Goal: Contribute content: Contribute content

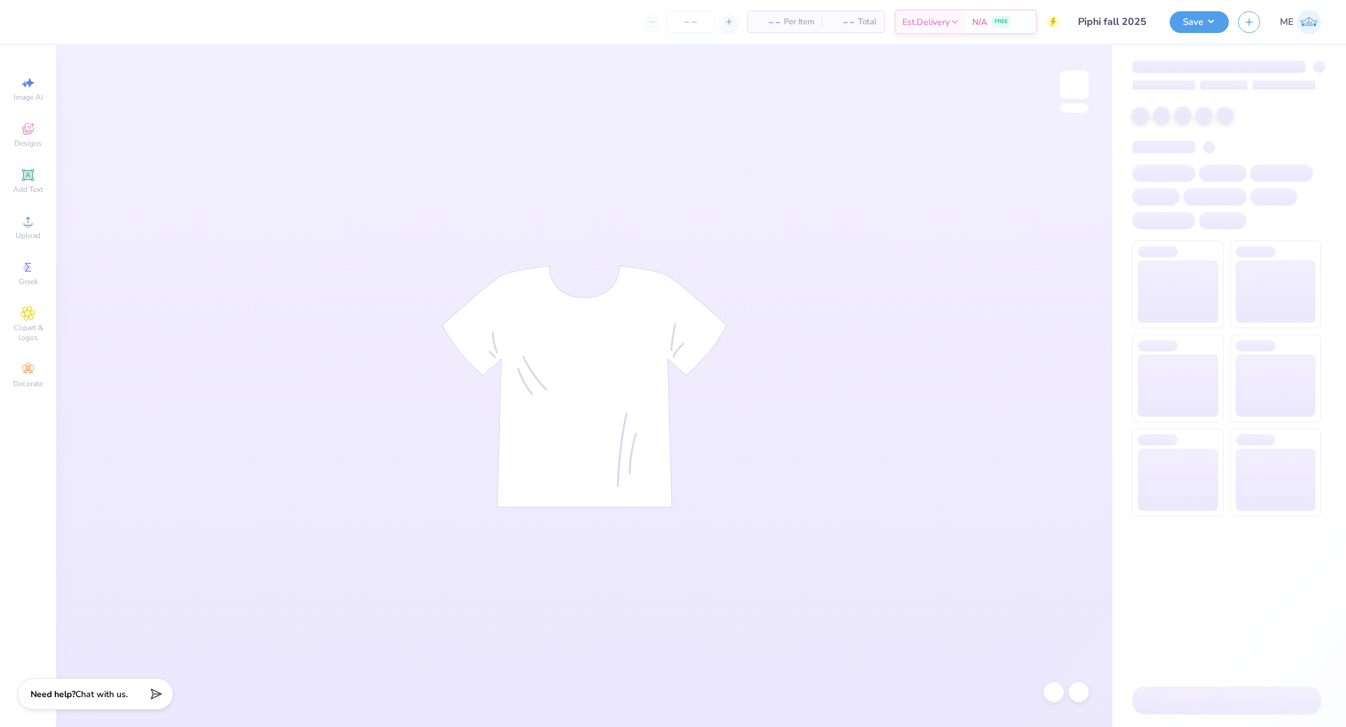
type input "46"
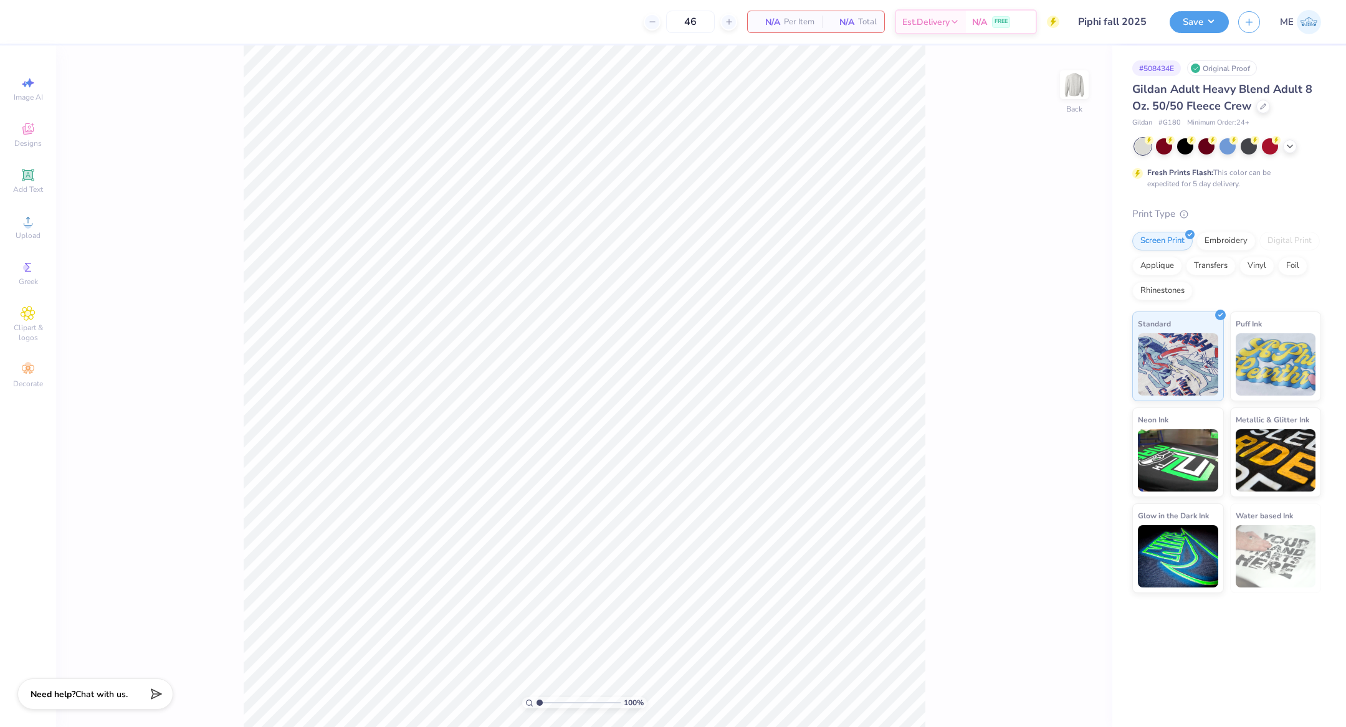
click at [4, 242] on div "Image AI Designs Add Text Upload Greek Clipart & logos Decorate" at bounding box center [28, 386] width 56 height 682
click at [13, 225] on div "Upload" at bounding box center [28, 227] width 44 height 37
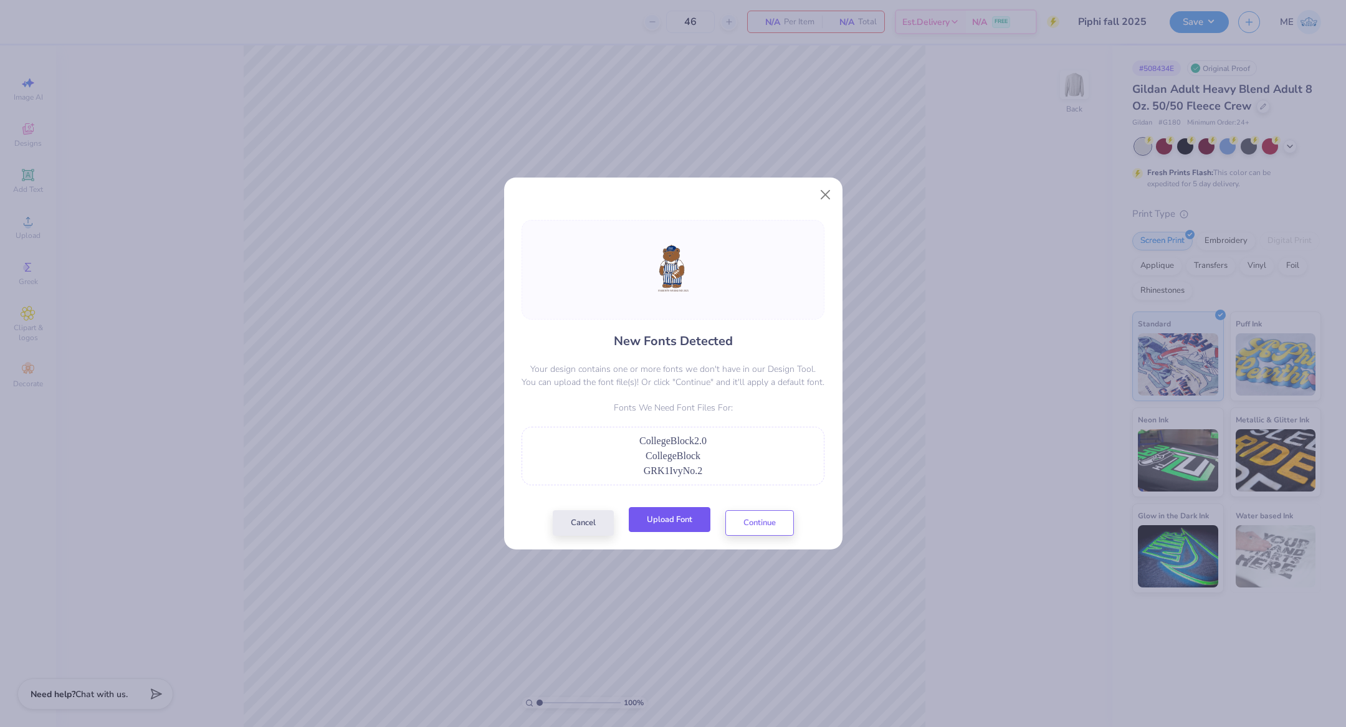
click at [685, 523] on button "Upload Font" at bounding box center [670, 520] width 82 height 26
click at [761, 528] on button "Continue" at bounding box center [759, 520] width 69 height 26
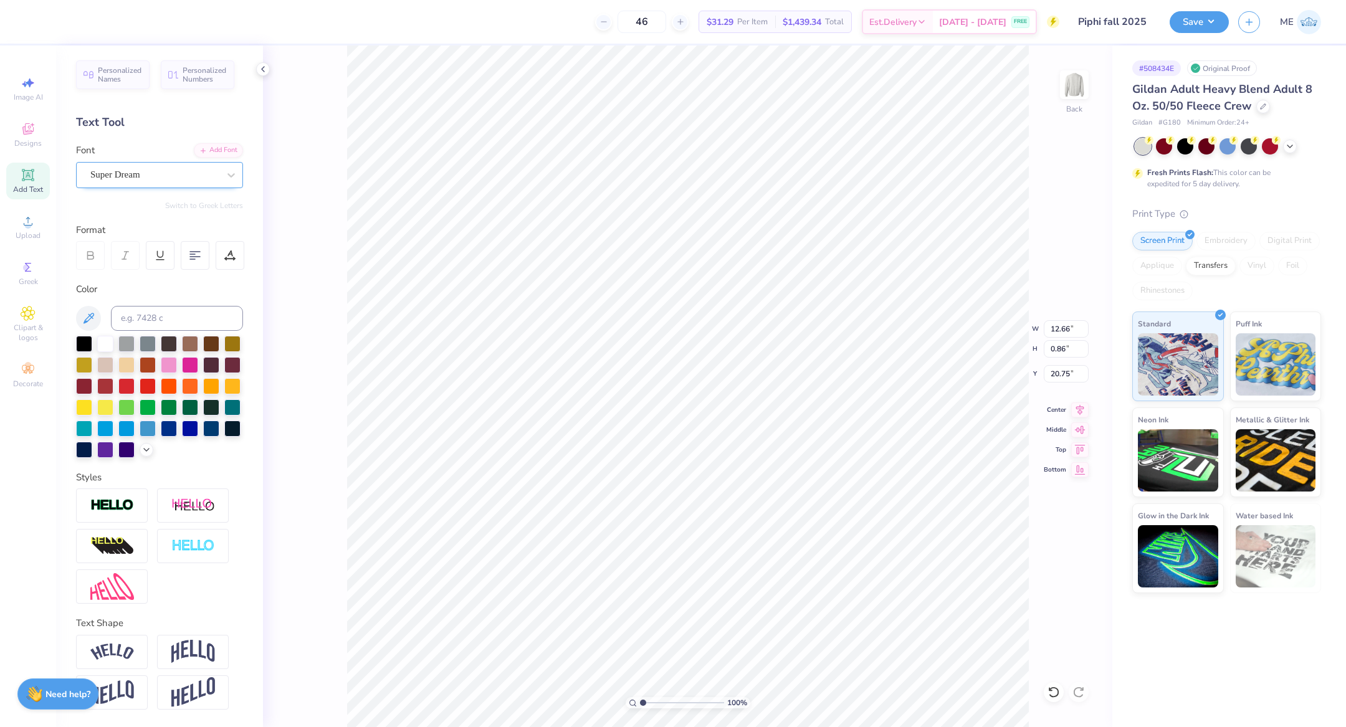
click at [163, 172] on div "Super Dream" at bounding box center [154, 174] width 131 height 19
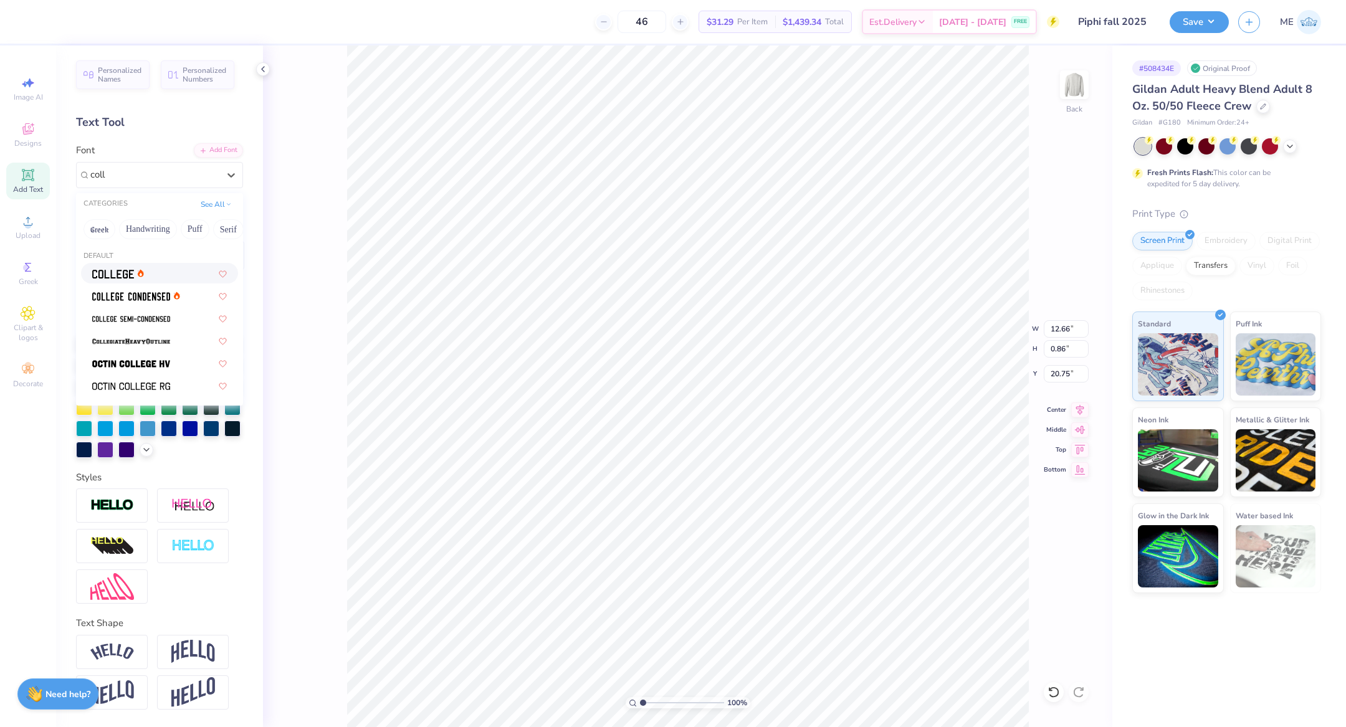
click at [158, 274] on div at bounding box center [159, 273] width 135 height 13
type input "coll"
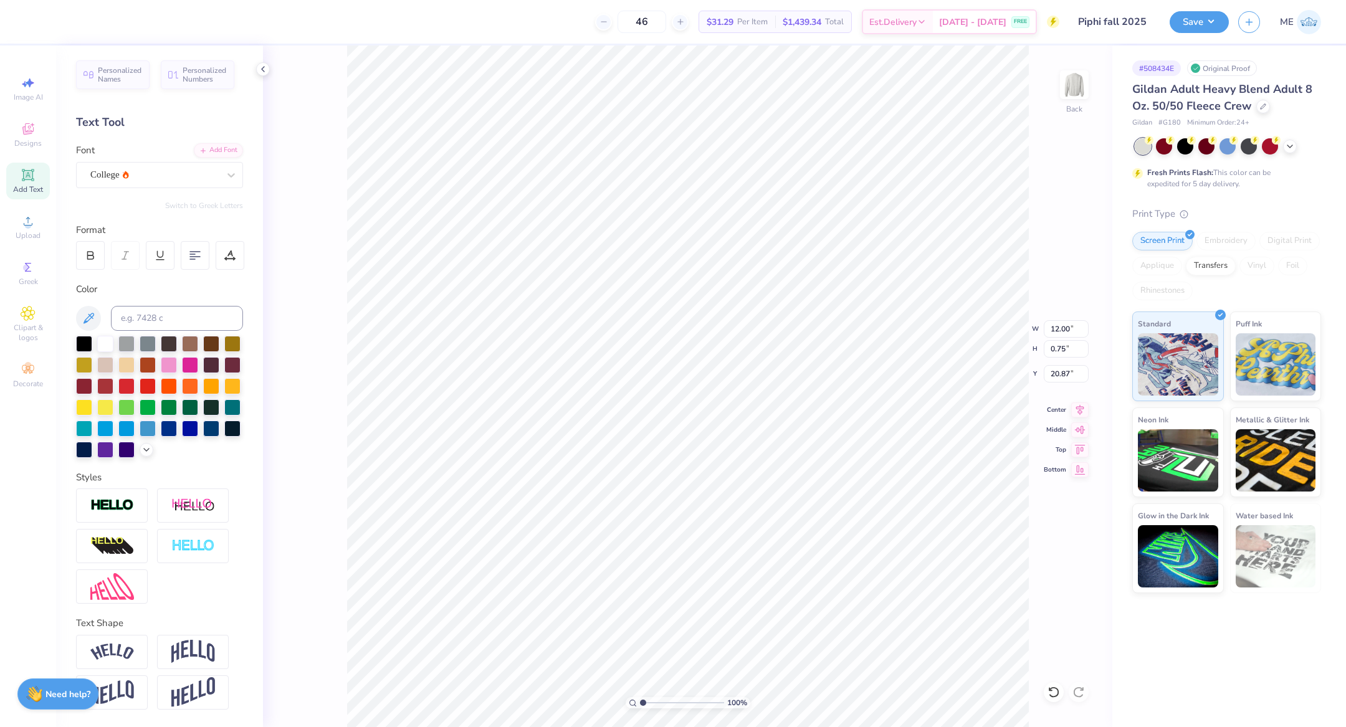
type input "12.00"
type input "0.75"
type input "20.87"
click at [199, 146] on icon at bounding box center [202, 149] width 7 height 7
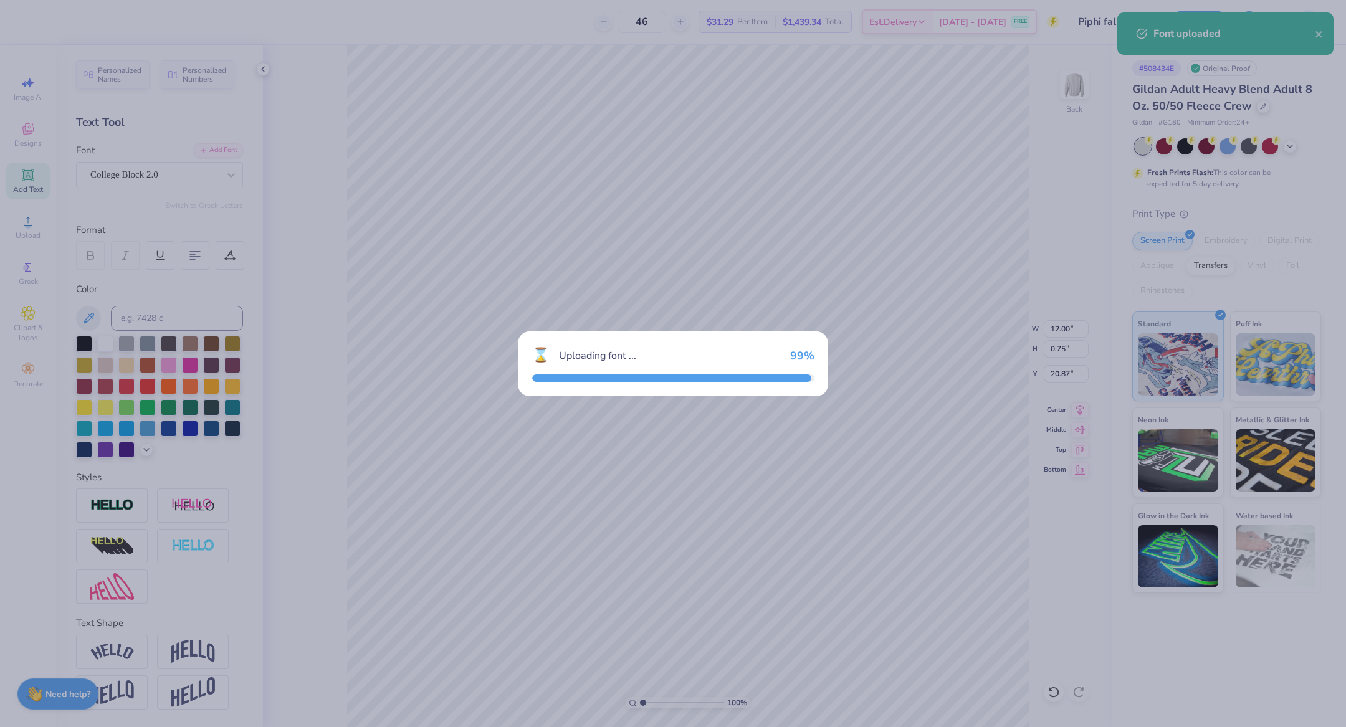
type input "11.46"
type input "0.96"
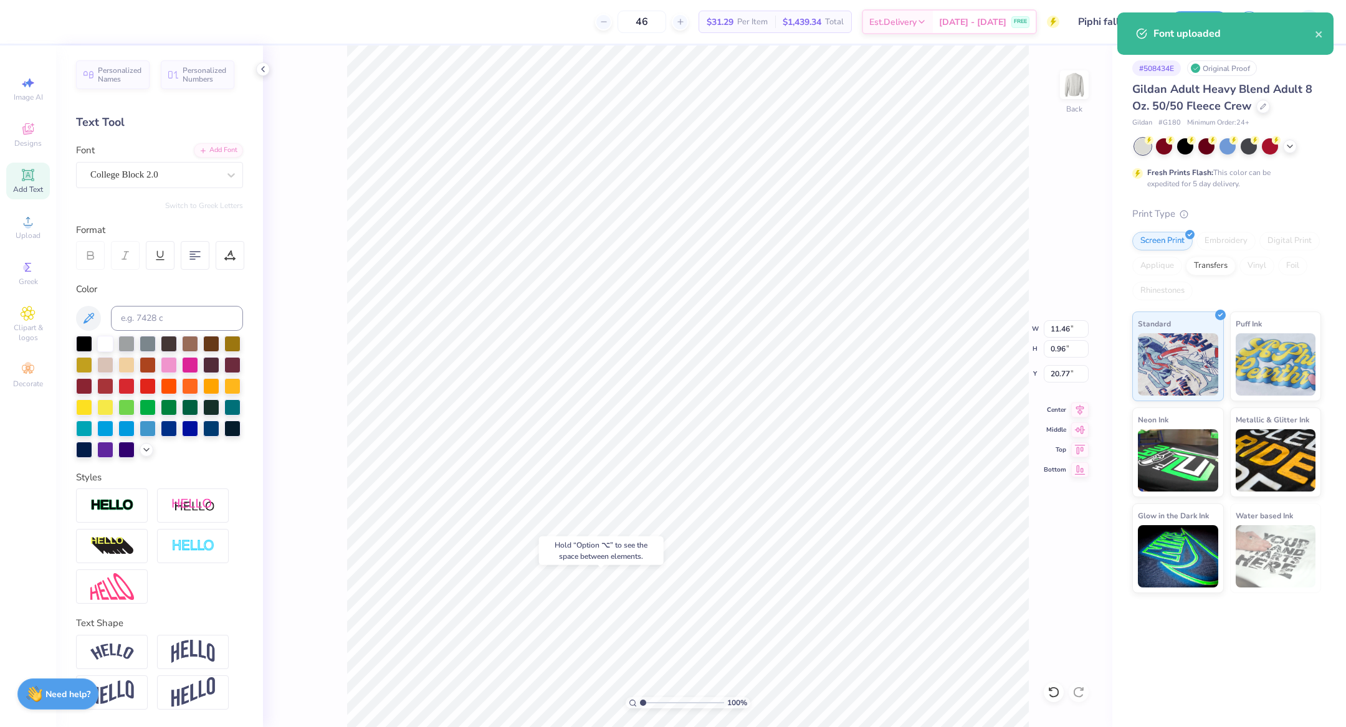
type input "20.51"
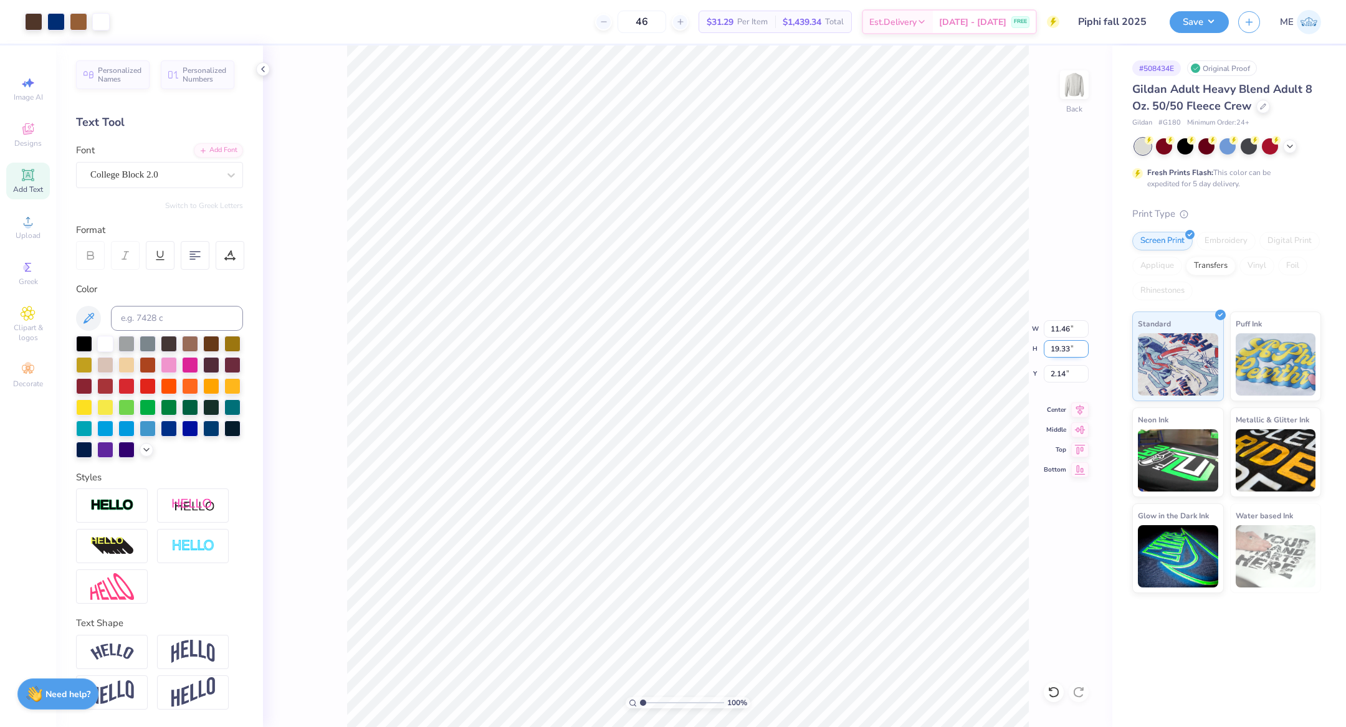
click at [1055, 351] on input "19.33" at bounding box center [1066, 348] width 45 height 17
type input "15"
type input "8.90"
type input "15.00"
click at [1069, 374] on input "4.30" at bounding box center [1066, 373] width 45 height 17
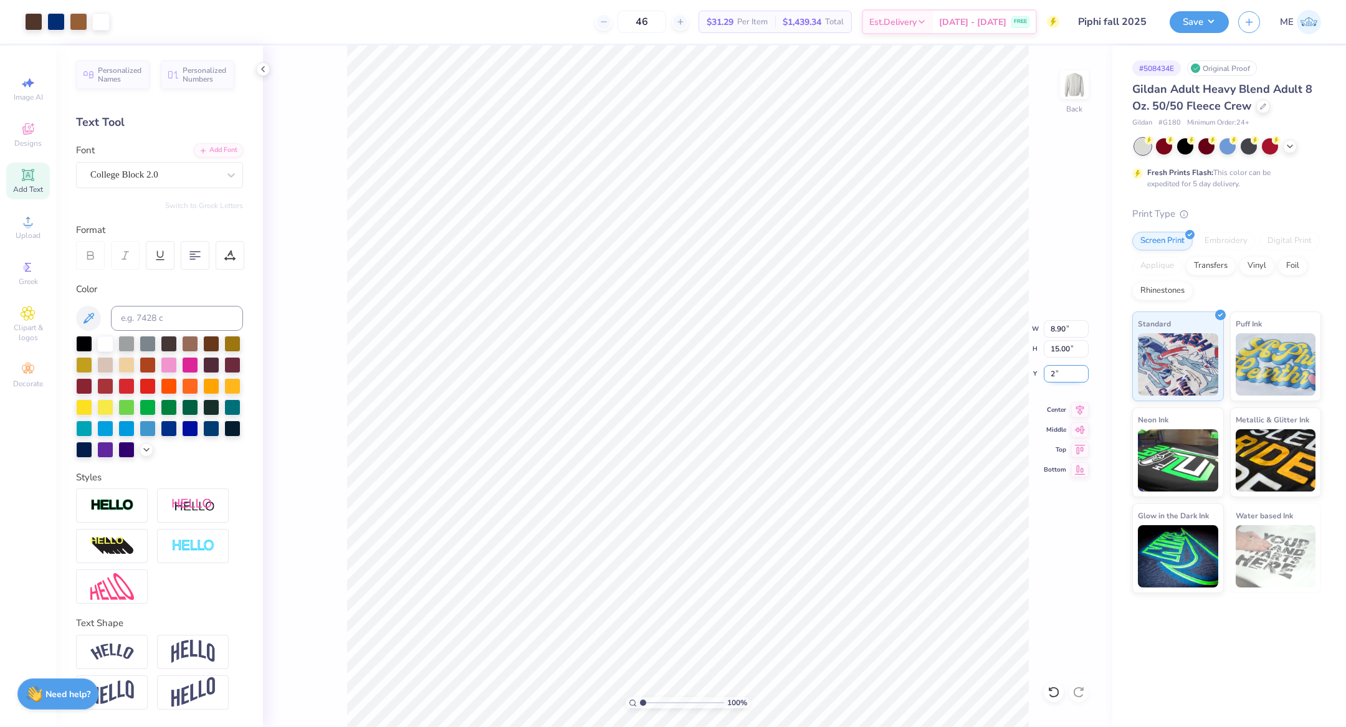
type input "2.00"
click at [1082, 408] on icon at bounding box center [1079, 408] width 17 height 15
click at [1060, 356] on input "15.00" at bounding box center [1066, 348] width 45 height 17
type input "13"
type input "7.71"
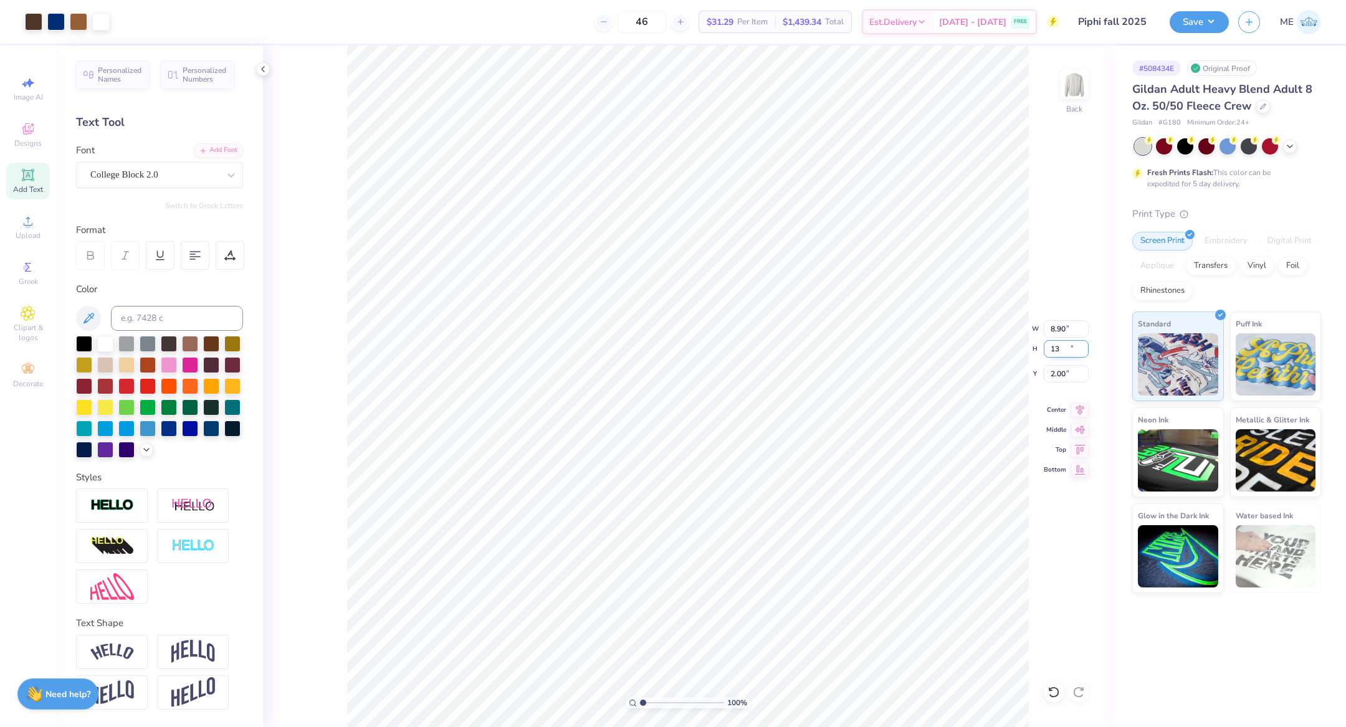
type input "13.00"
type input "3.00"
click at [1080, 411] on icon at bounding box center [1080, 408] width 8 height 11
click at [1083, 405] on icon at bounding box center [1080, 408] width 8 height 11
type input "7.11"
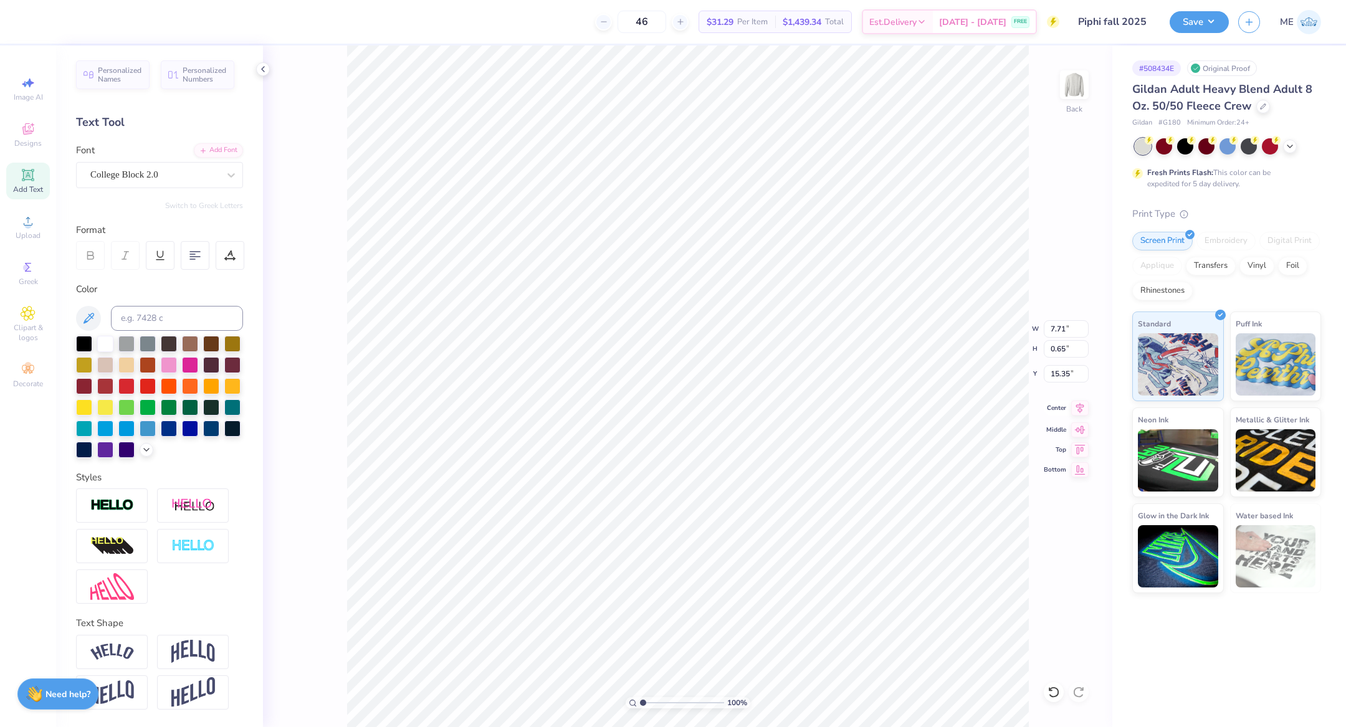
type input "12.10"
type input "3.00"
click at [1075, 404] on icon at bounding box center [1079, 408] width 17 height 15
click at [216, 146] on div "Add Font" at bounding box center [218, 149] width 49 height 14
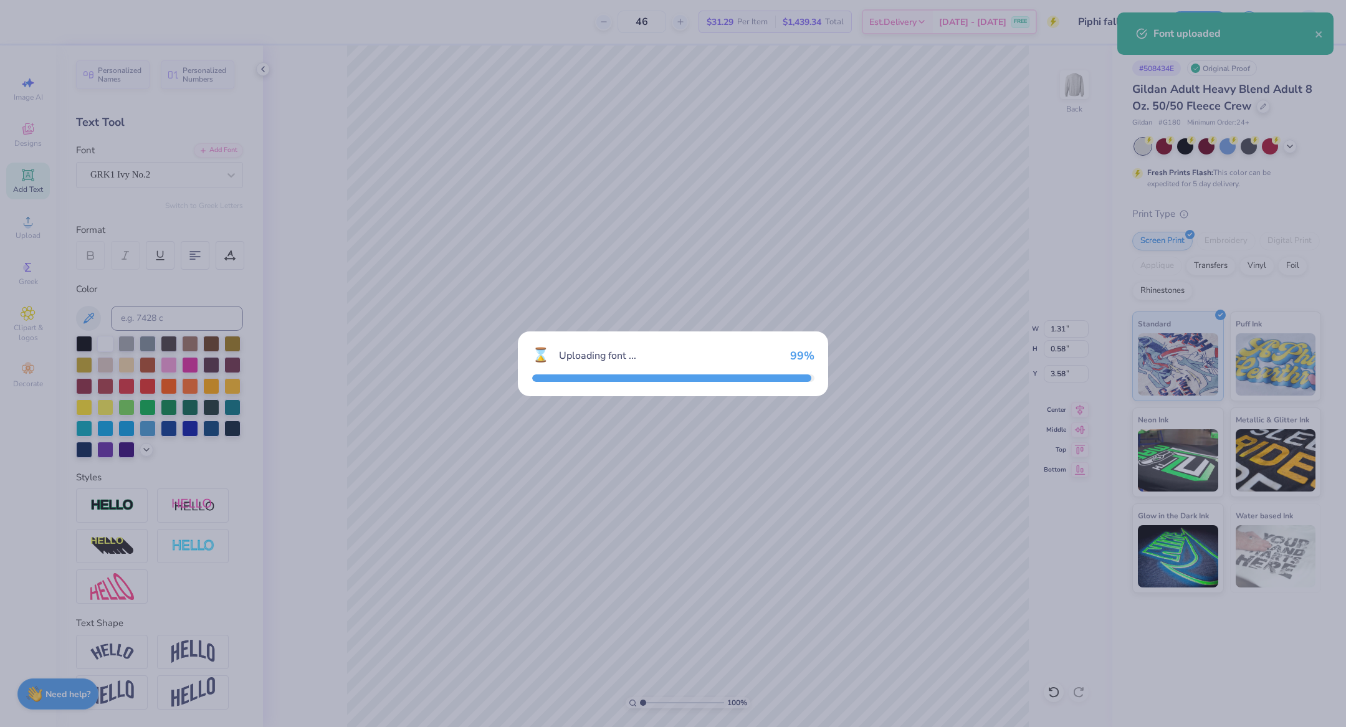
type input "1.61"
type input "0.55"
type input "3.65"
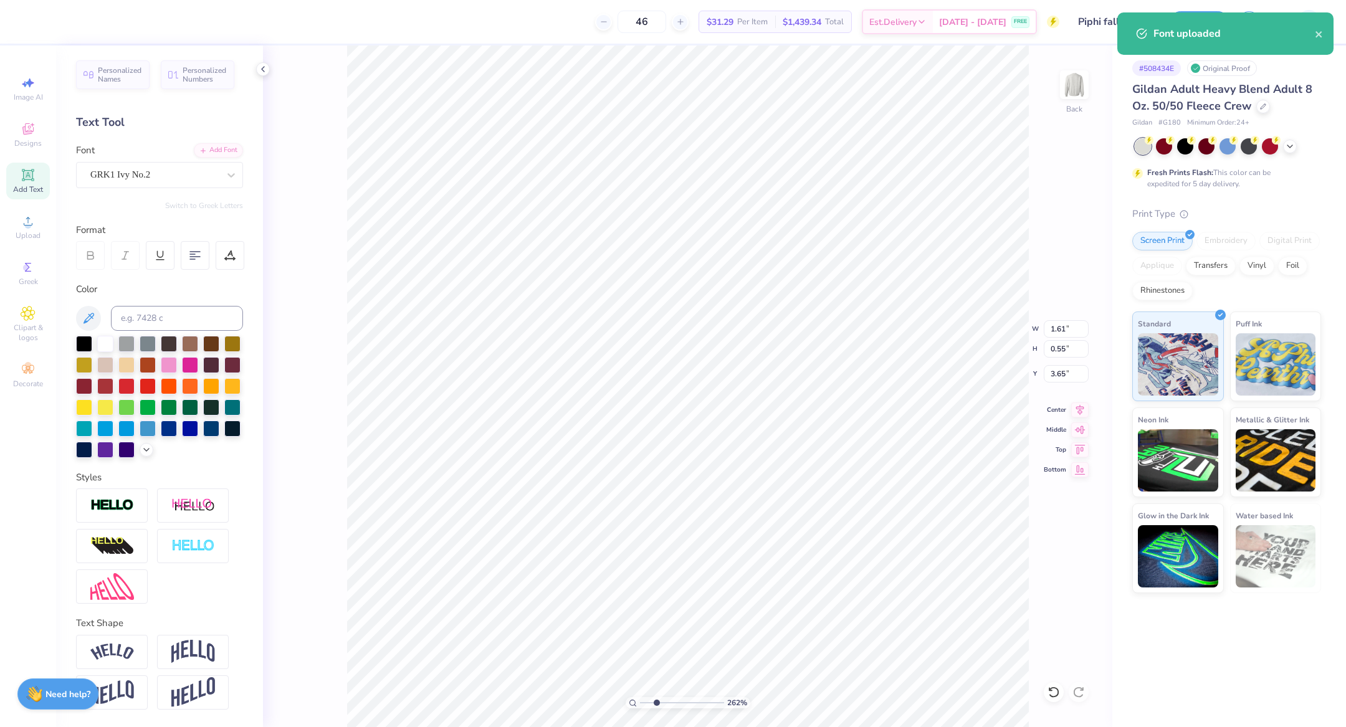
type input "2.62"
click at [656, 700] on input "range" at bounding box center [682, 702] width 84 height 11
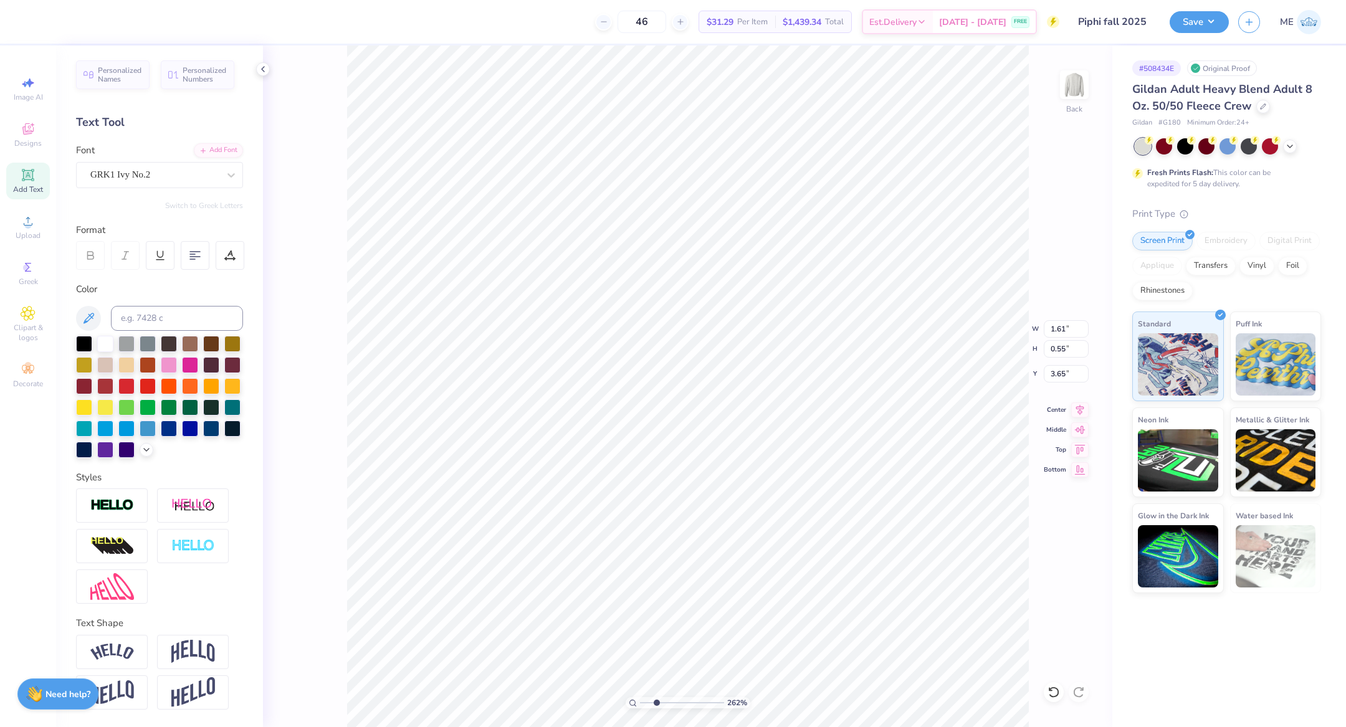
scroll to position [17, 0]
click at [188, 647] on img at bounding box center [193, 652] width 44 height 24
type input "0.89"
type input "3.48"
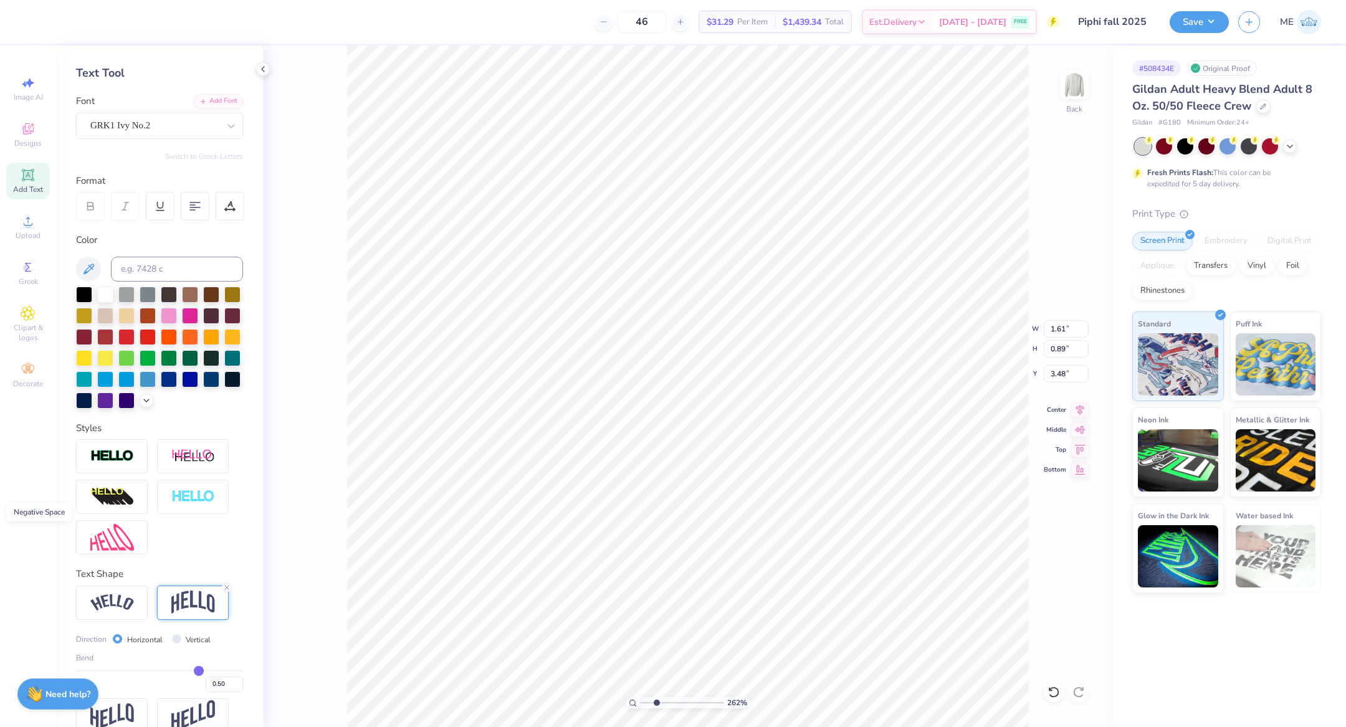
scroll to position [90, 0]
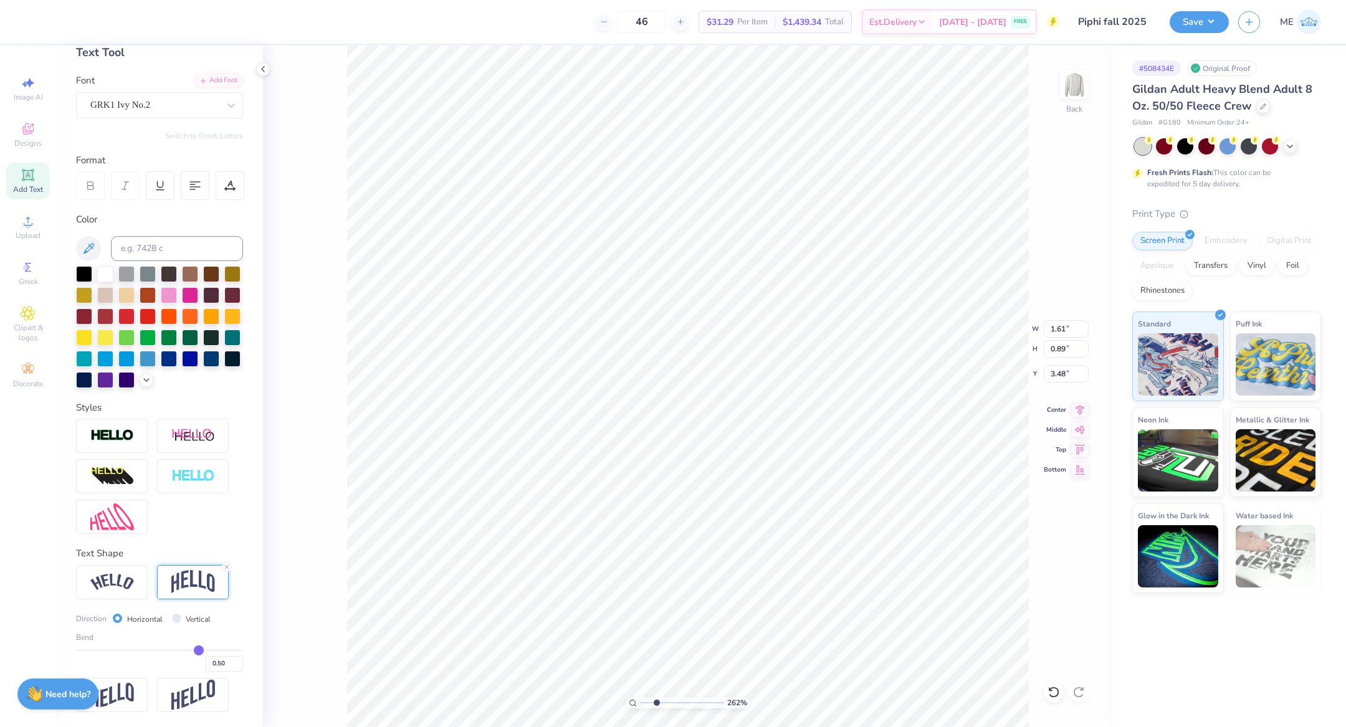
type input "0.46"
type input "0.45"
type input "0.44"
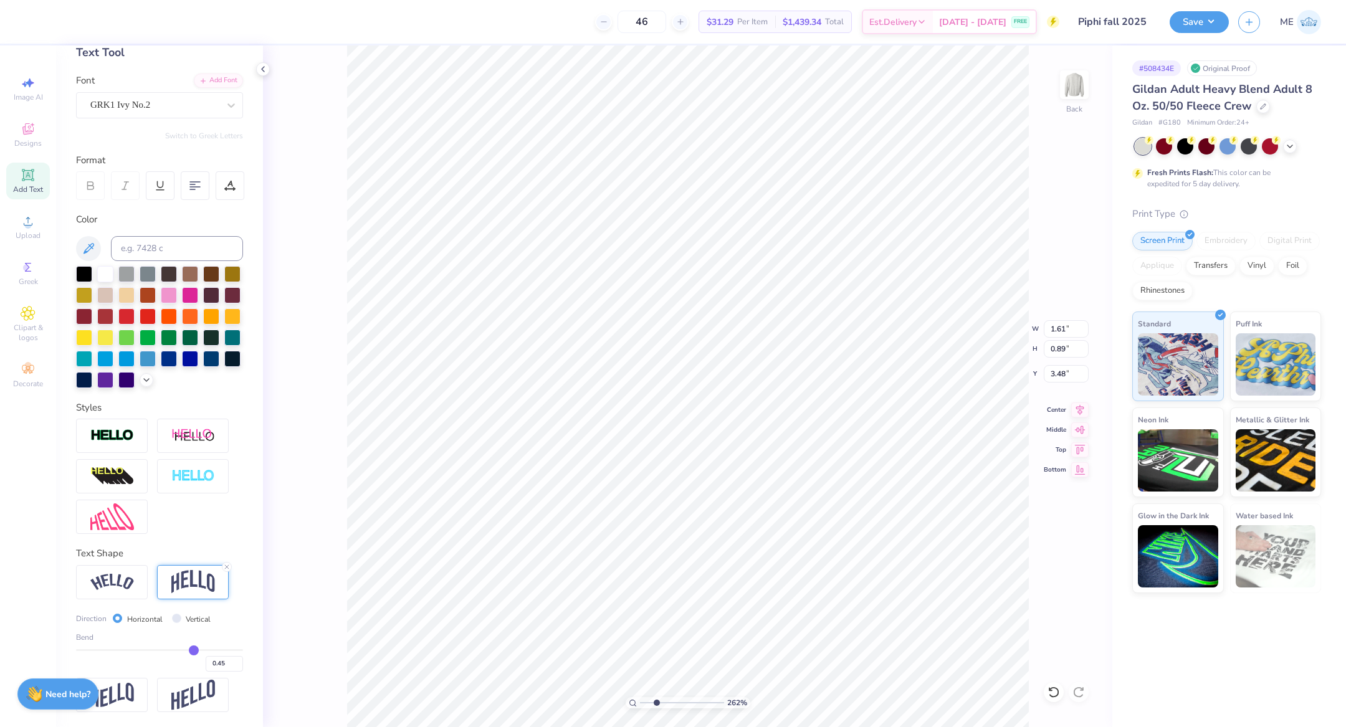
type input "0.44"
type input "0.43"
type input "0.42"
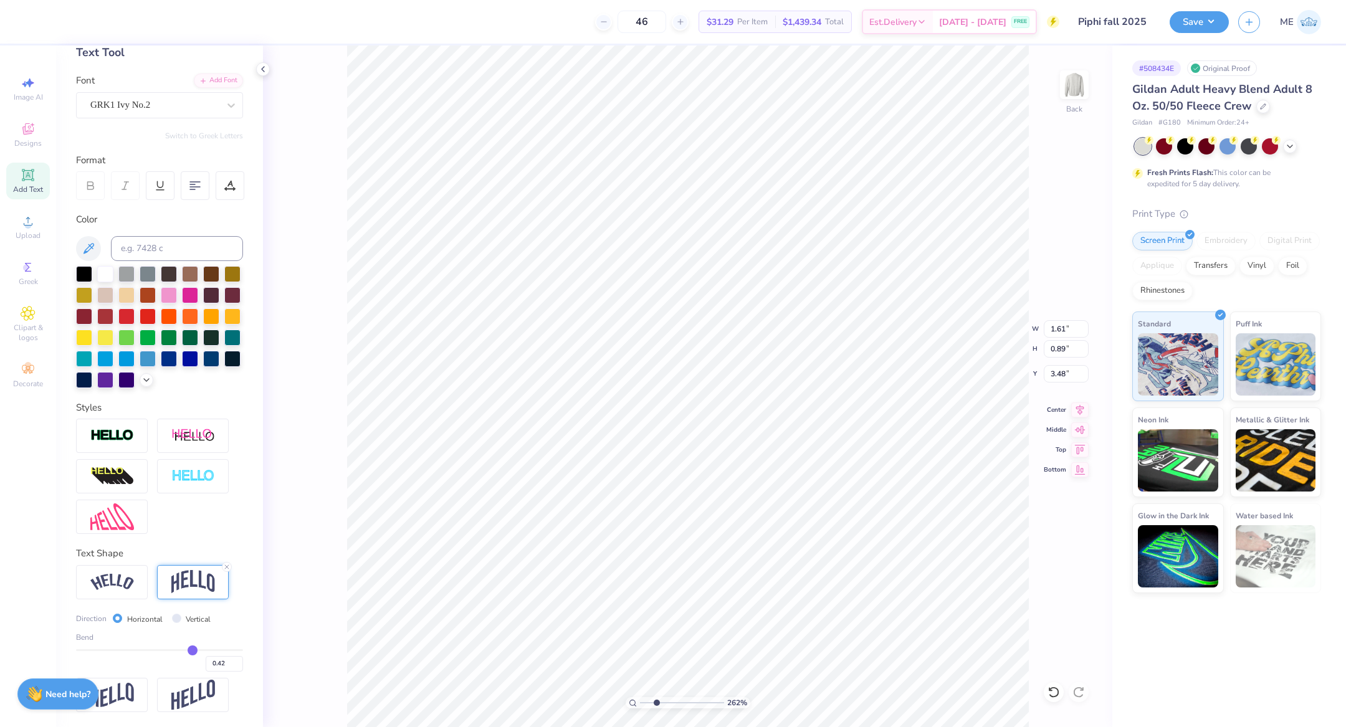
type input "0.41"
type input "0.4"
type input "0.40"
type input "0.39"
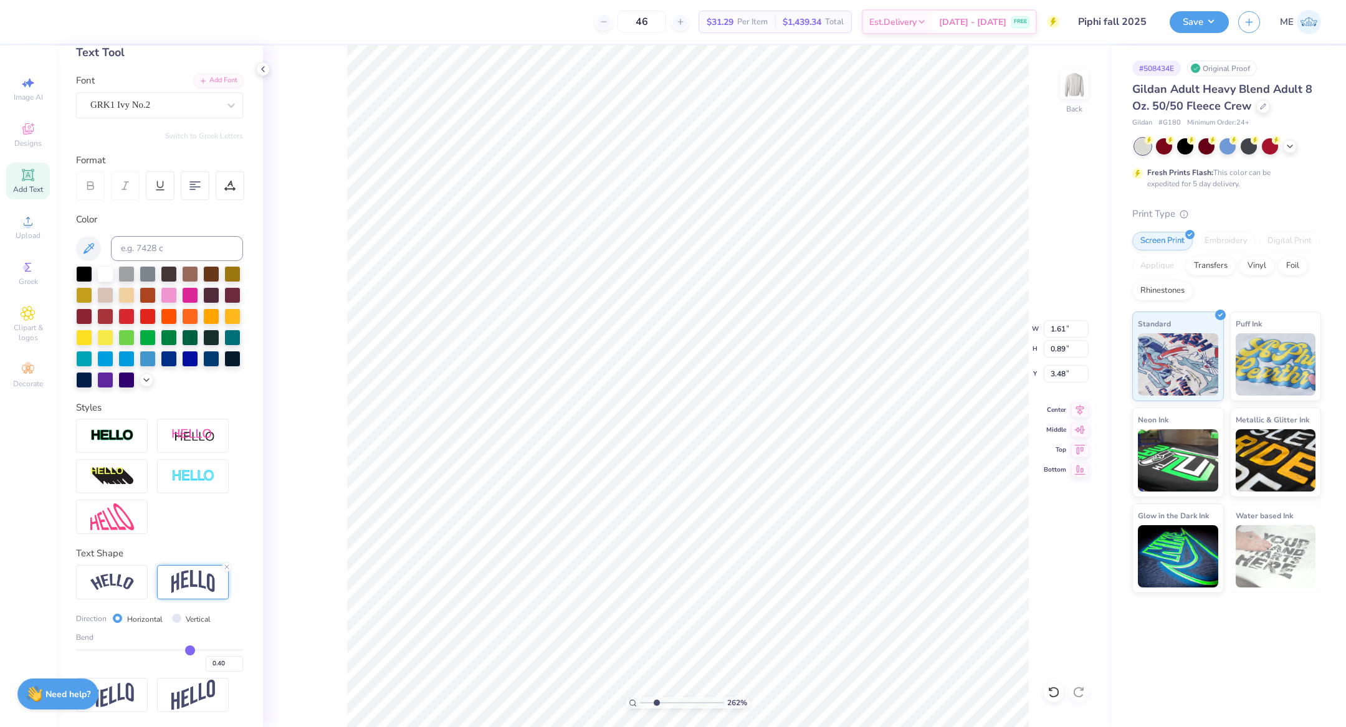
type input "0.39"
type input "0.38"
click at [179, 649] on input "range" at bounding box center [159, 650] width 167 height 2
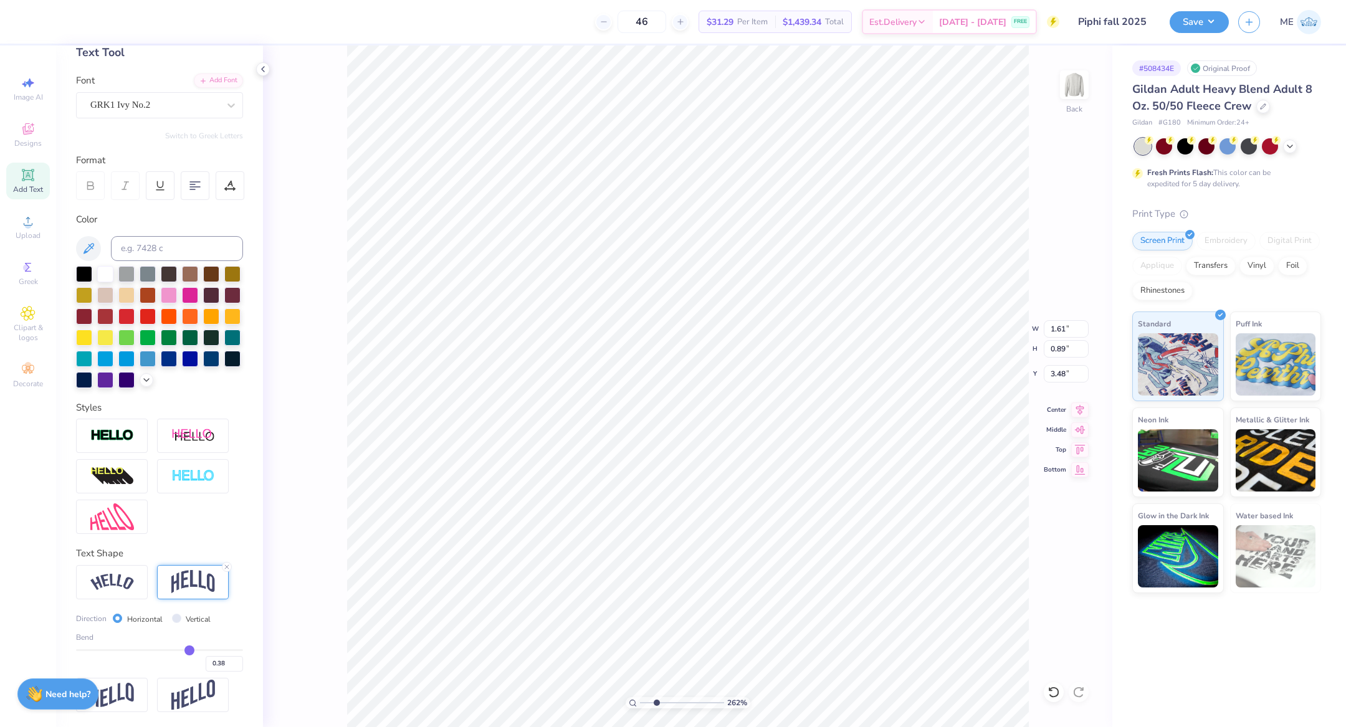
type input "0.80"
type input "3.53"
type input "0.39"
type input "0.38"
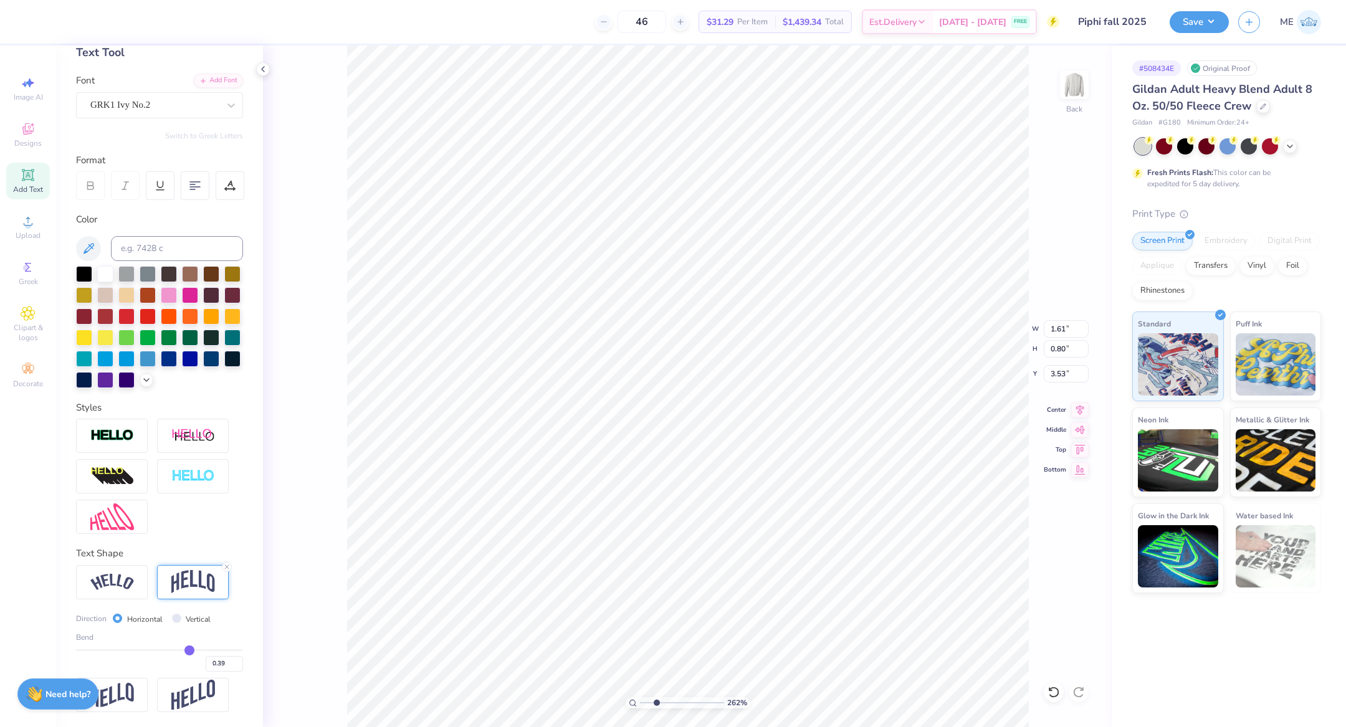
type input "0.38"
type input "0.37"
type input "0.36"
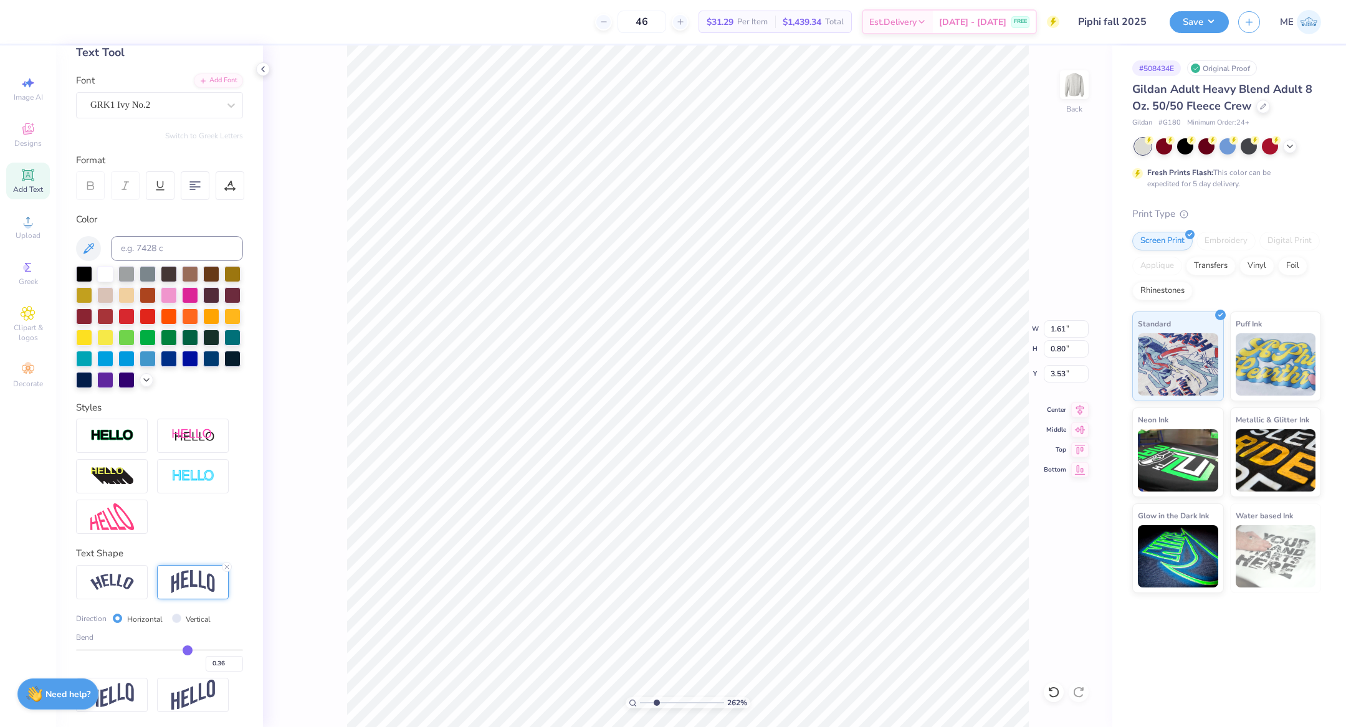
type input "0.35"
type input "0.32"
type input "0.3"
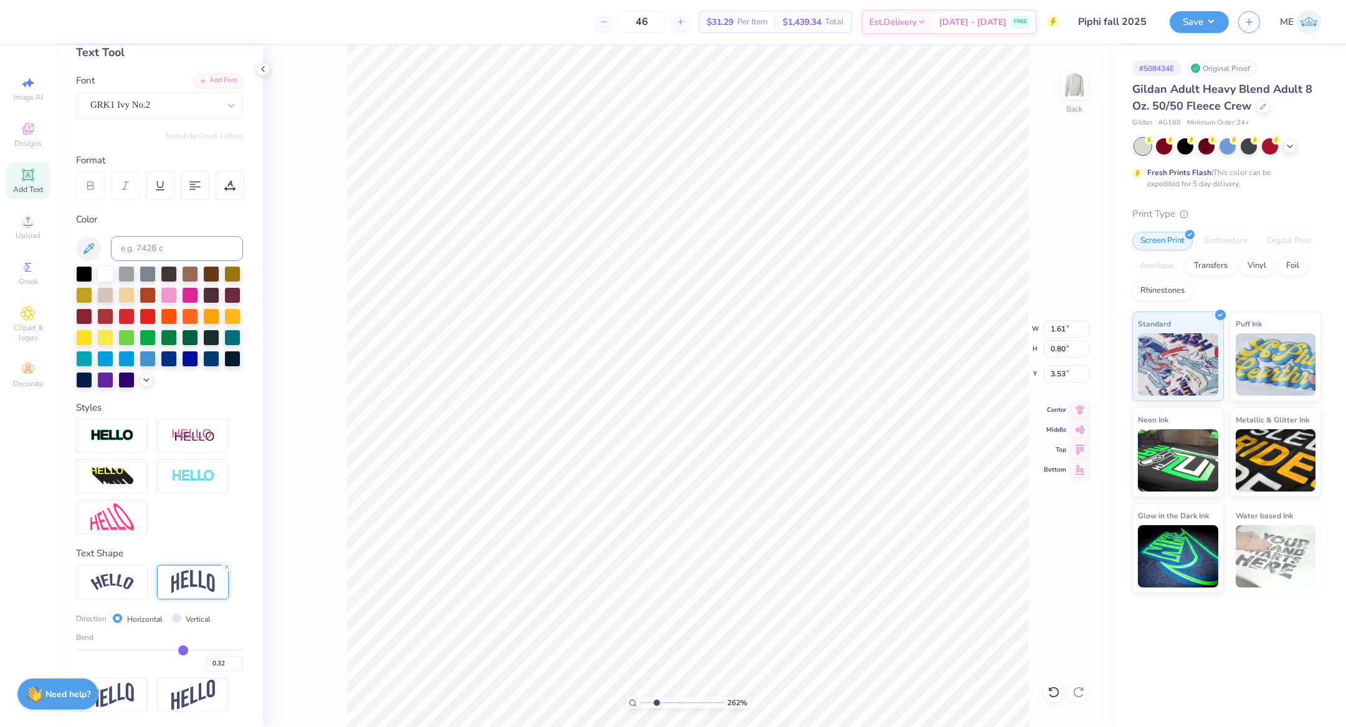
type input "0.30"
type input "0.29"
type input "0.28"
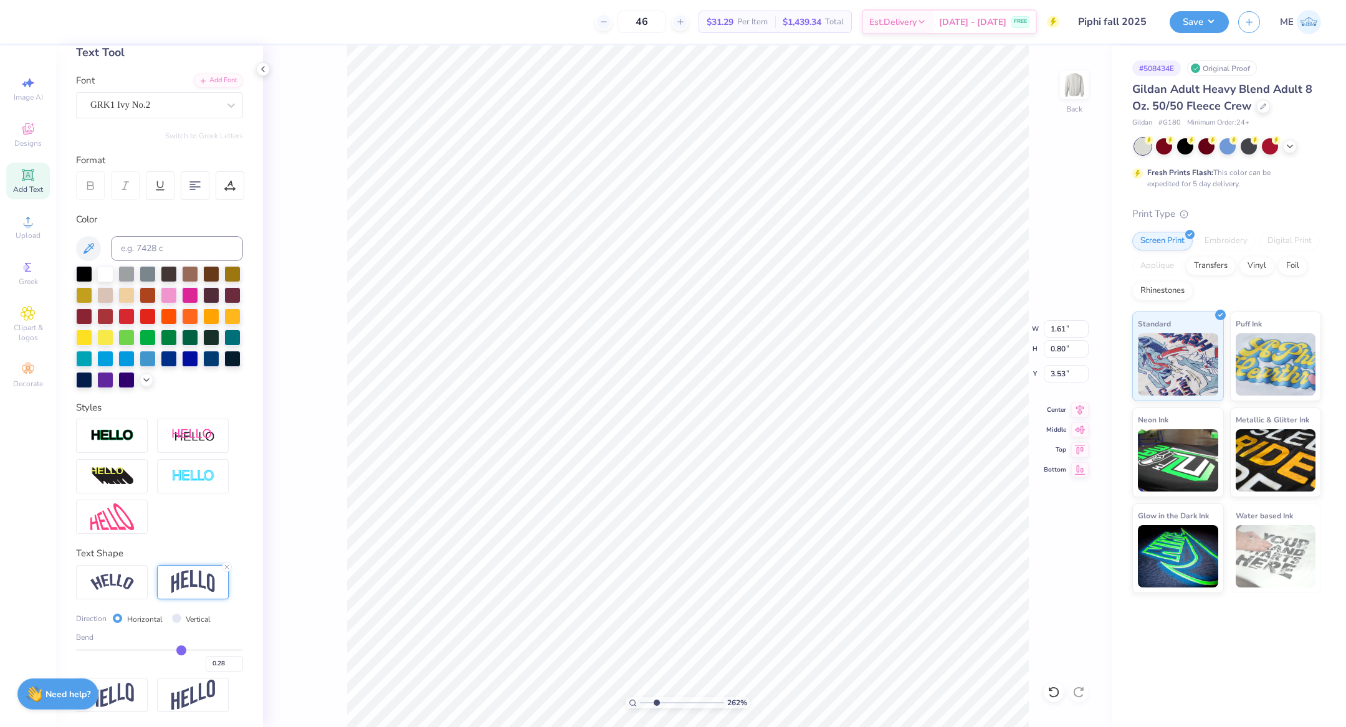
type input "0.27"
type input "0.26"
drag, startPoint x: 181, startPoint y: 650, endPoint x: 171, endPoint y: 648, distance: 10.3
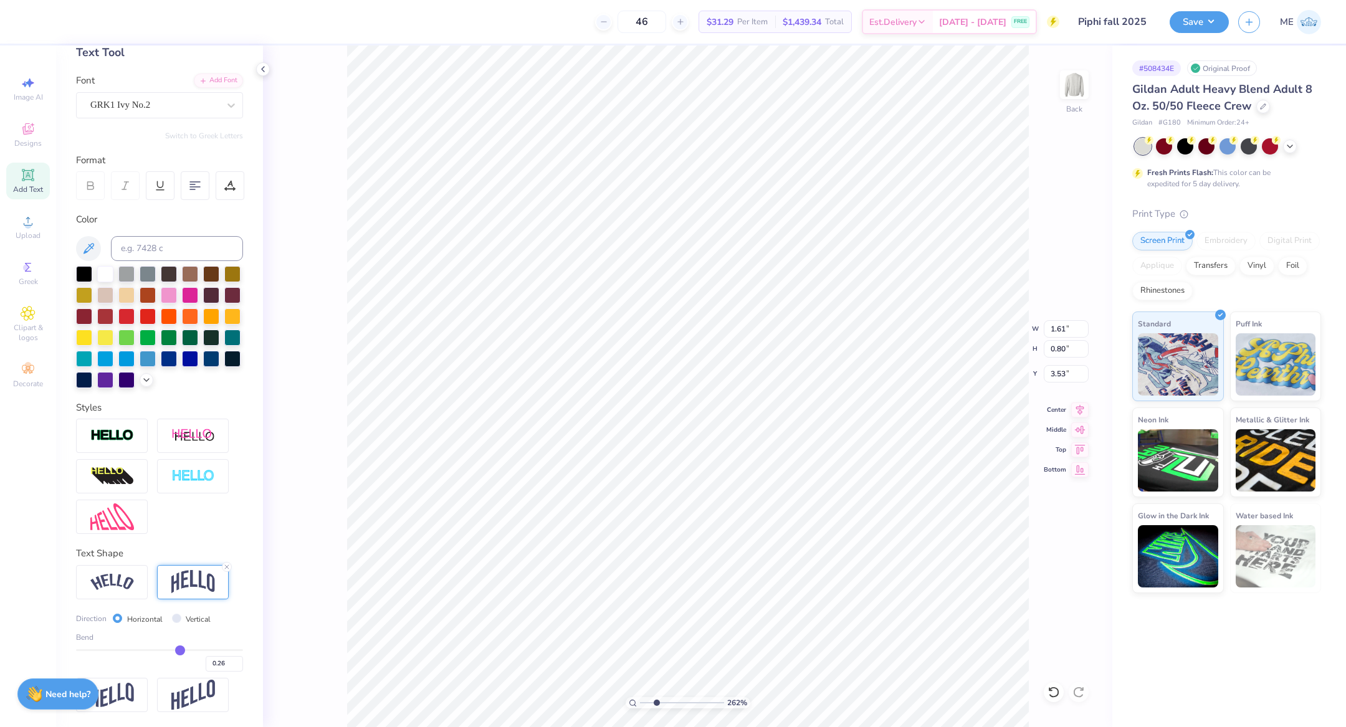
type input "0.26"
click at [171, 649] on input "range" at bounding box center [159, 650] width 167 height 2
type input "0.72"
type input "3.57"
type input "0.25"
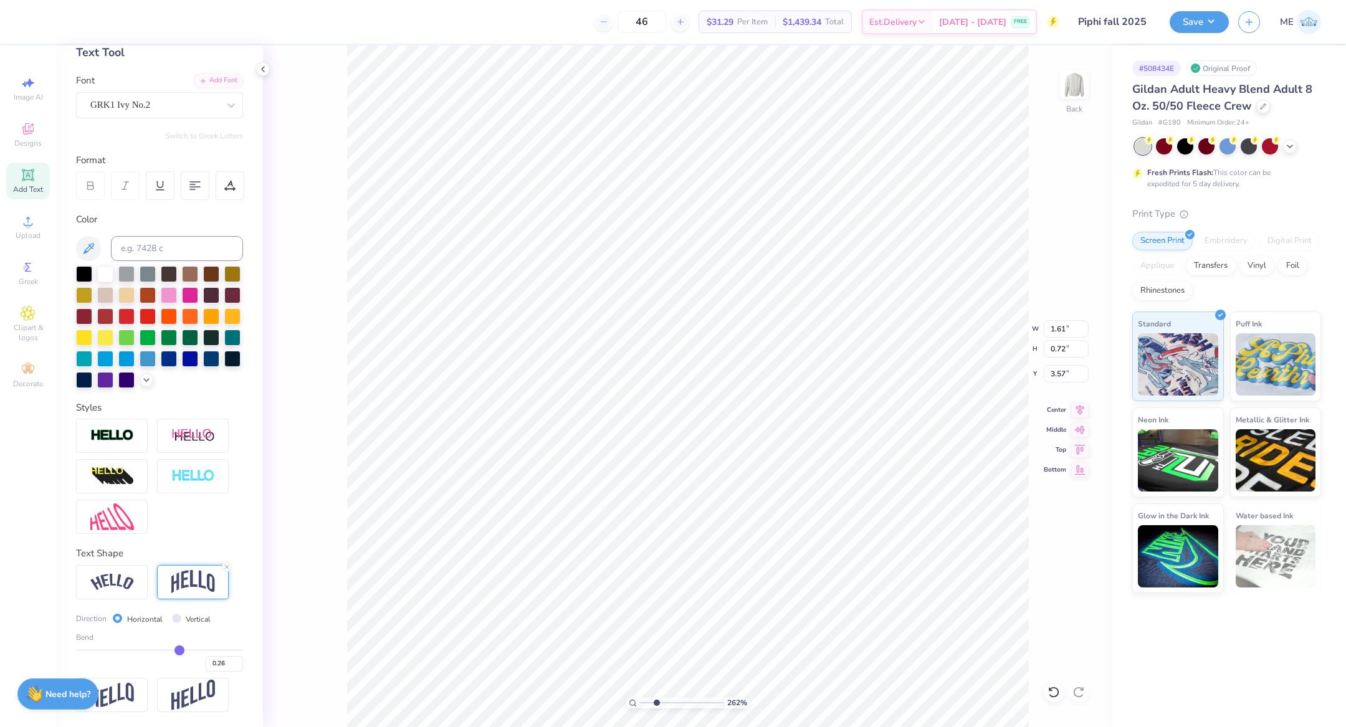
type input "0.25"
type input "0.24"
type input "0.23"
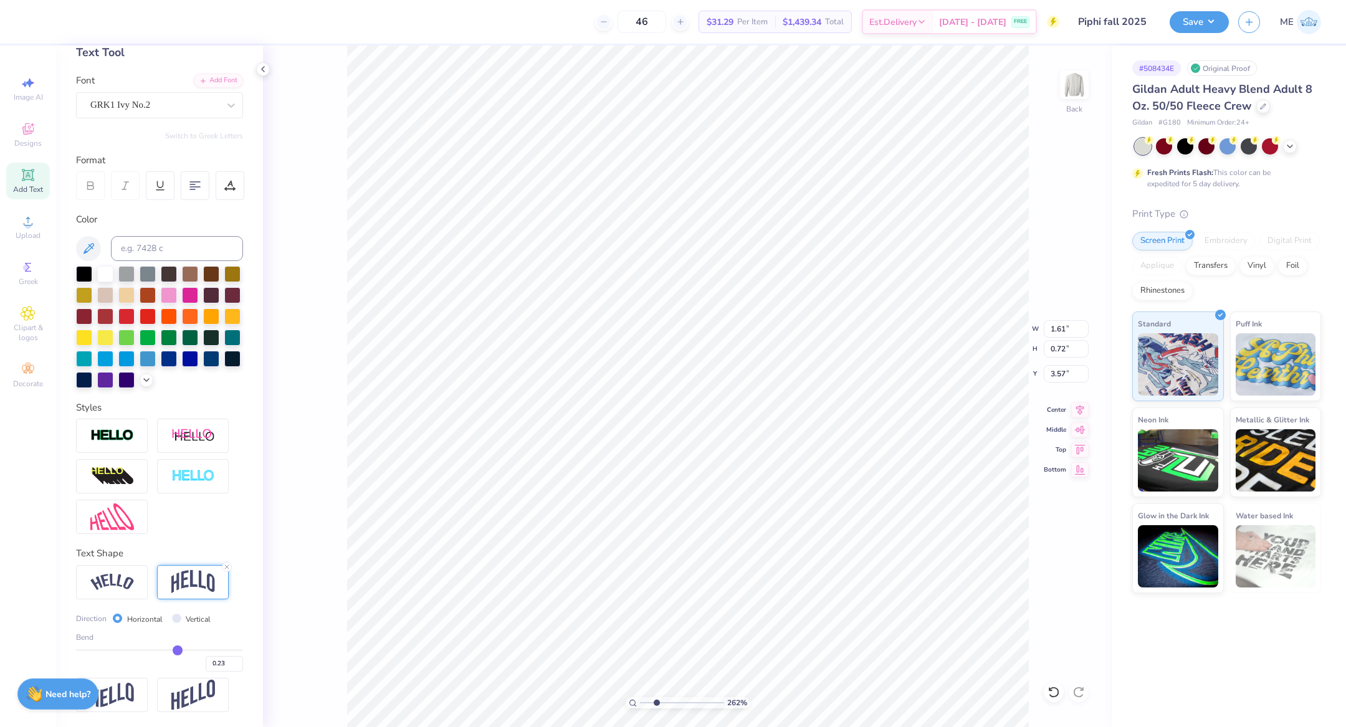
type input "0.23"
click at [169, 649] on input "range" at bounding box center [159, 650] width 167 height 2
type input "0.70"
type input "3.56"
drag, startPoint x: 657, startPoint y: 704, endPoint x: 633, endPoint y: 697, distance: 25.4
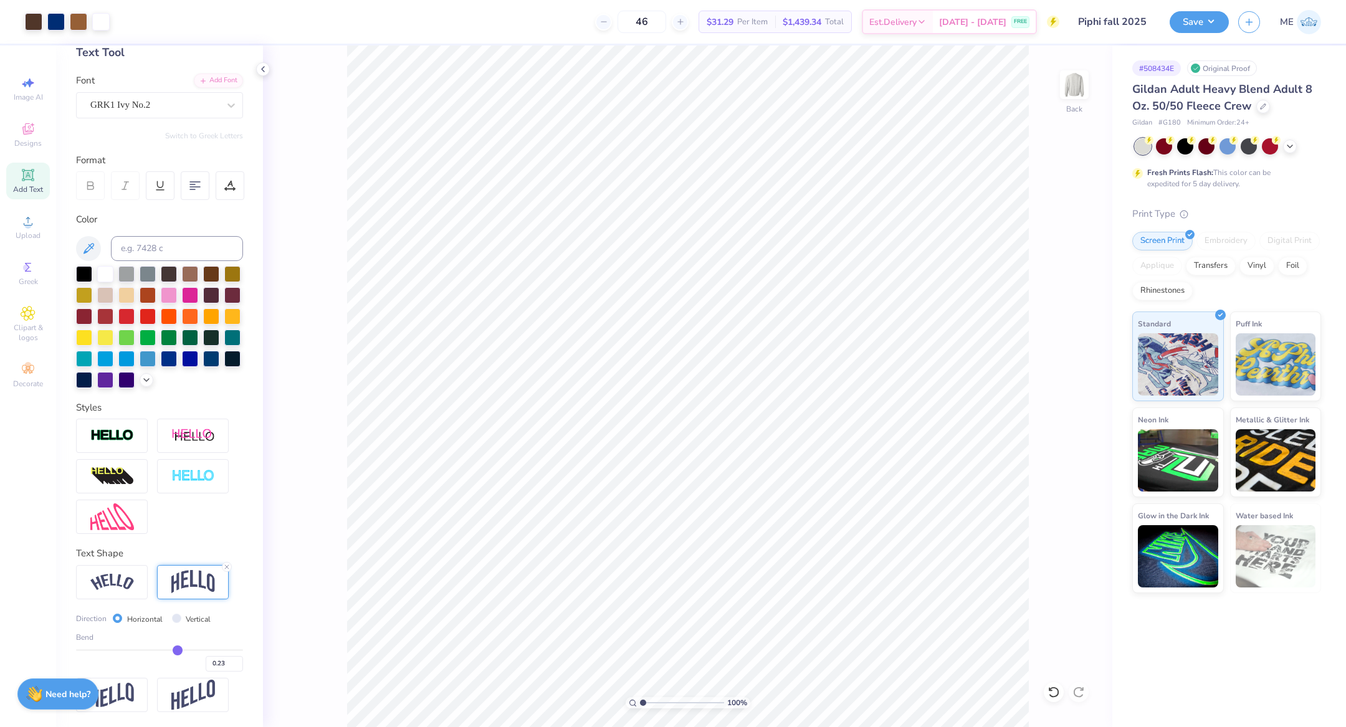
type input "1"
click at [640, 697] on input "range" at bounding box center [682, 702] width 84 height 11
click at [64, 25] on div at bounding box center [55, 20] width 17 height 17
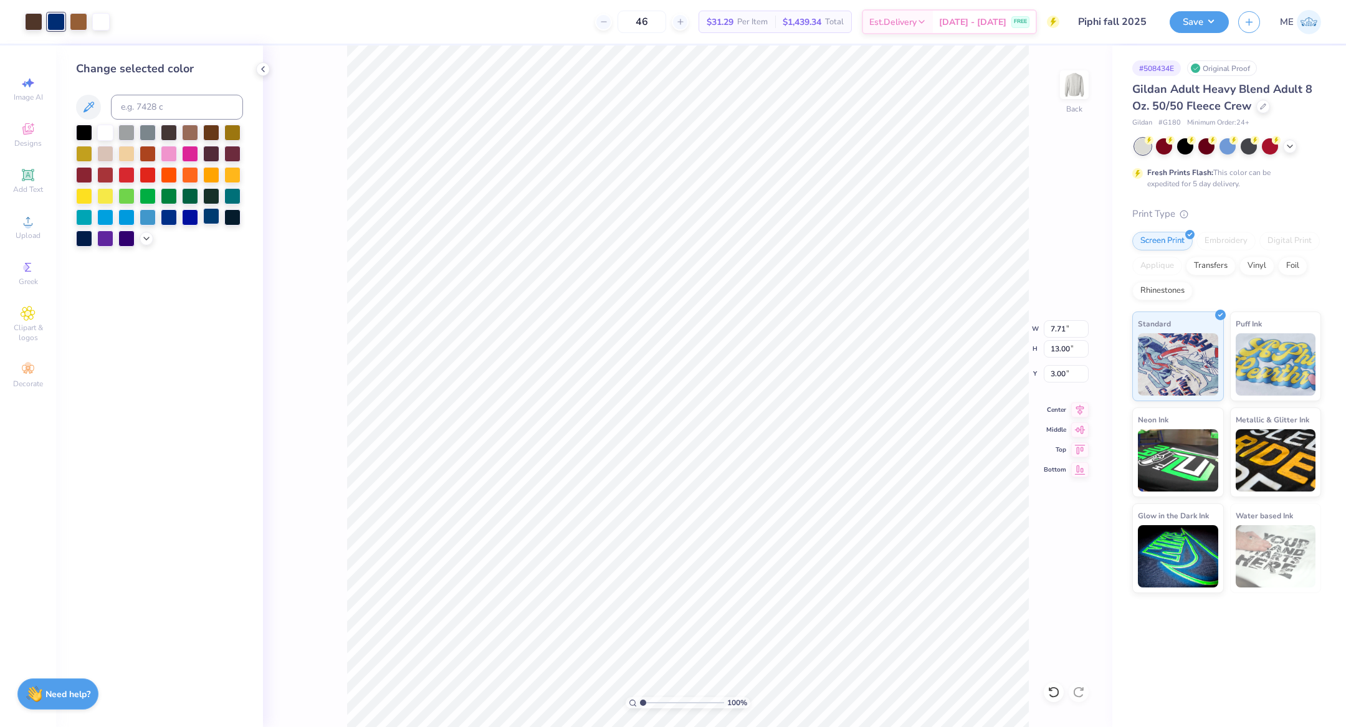
click at [211, 220] on div at bounding box center [211, 216] width 16 height 16
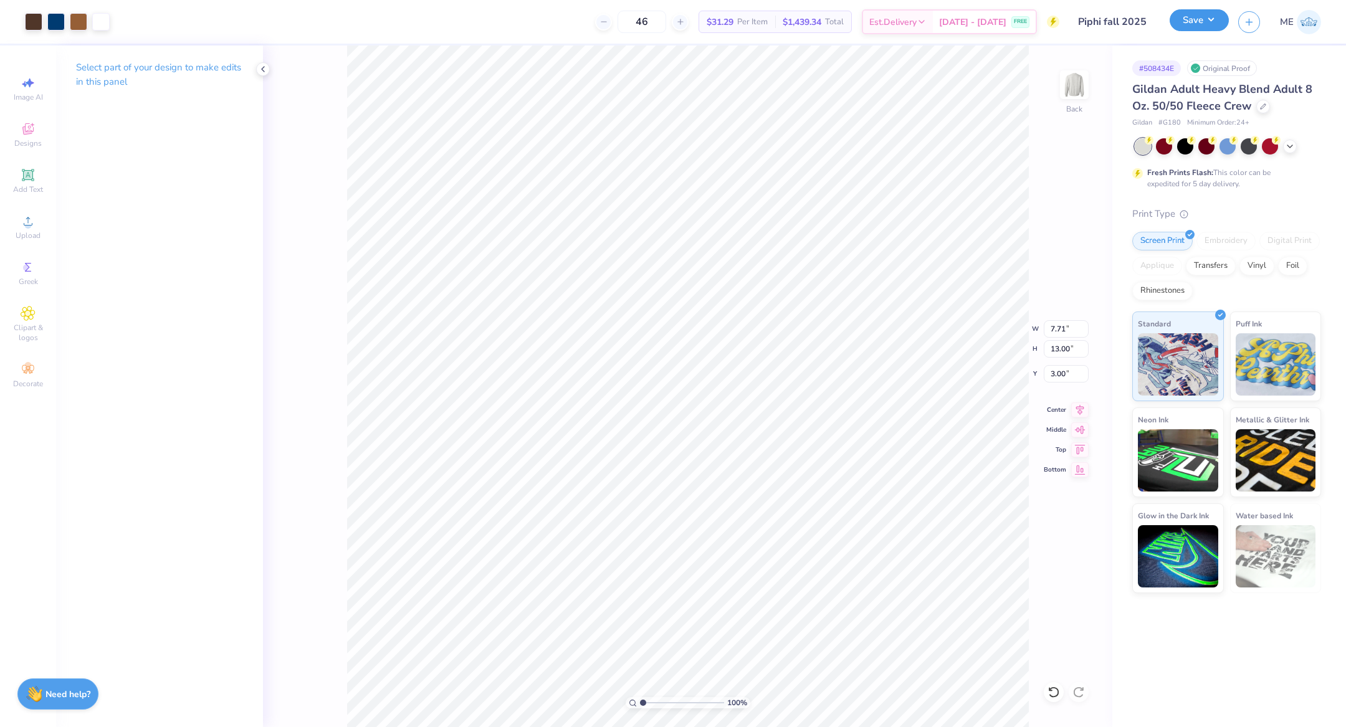
click at [1176, 24] on button "Save" at bounding box center [1199, 20] width 59 height 22
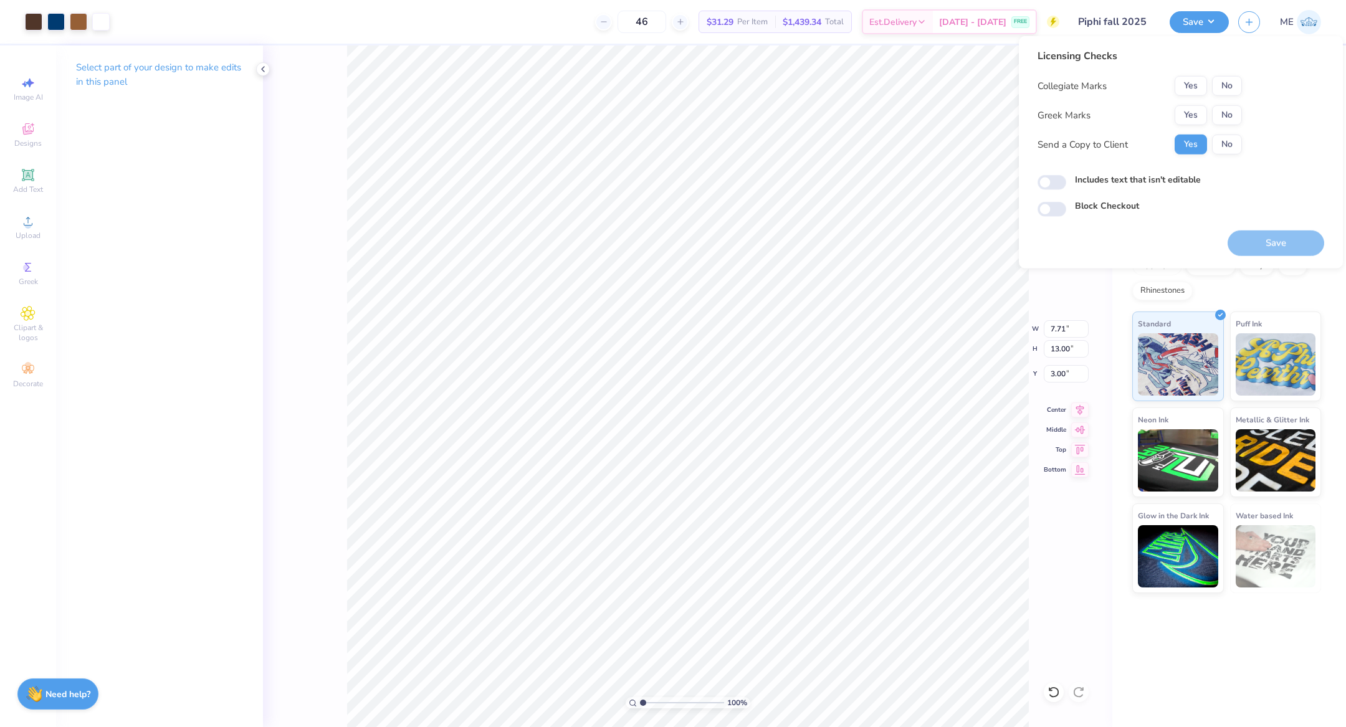
click at [1207, 72] on div "Licensing Checks Collegiate Marks Yes No Greek Marks Yes No Send a Copy to Clie…" at bounding box center [1139, 106] width 204 height 115
click at [1213, 86] on button "No" at bounding box center [1227, 86] width 30 height 20
click at [1191, 114] on button "Yes" at bounding box center [1190, 115] width 32 height 20
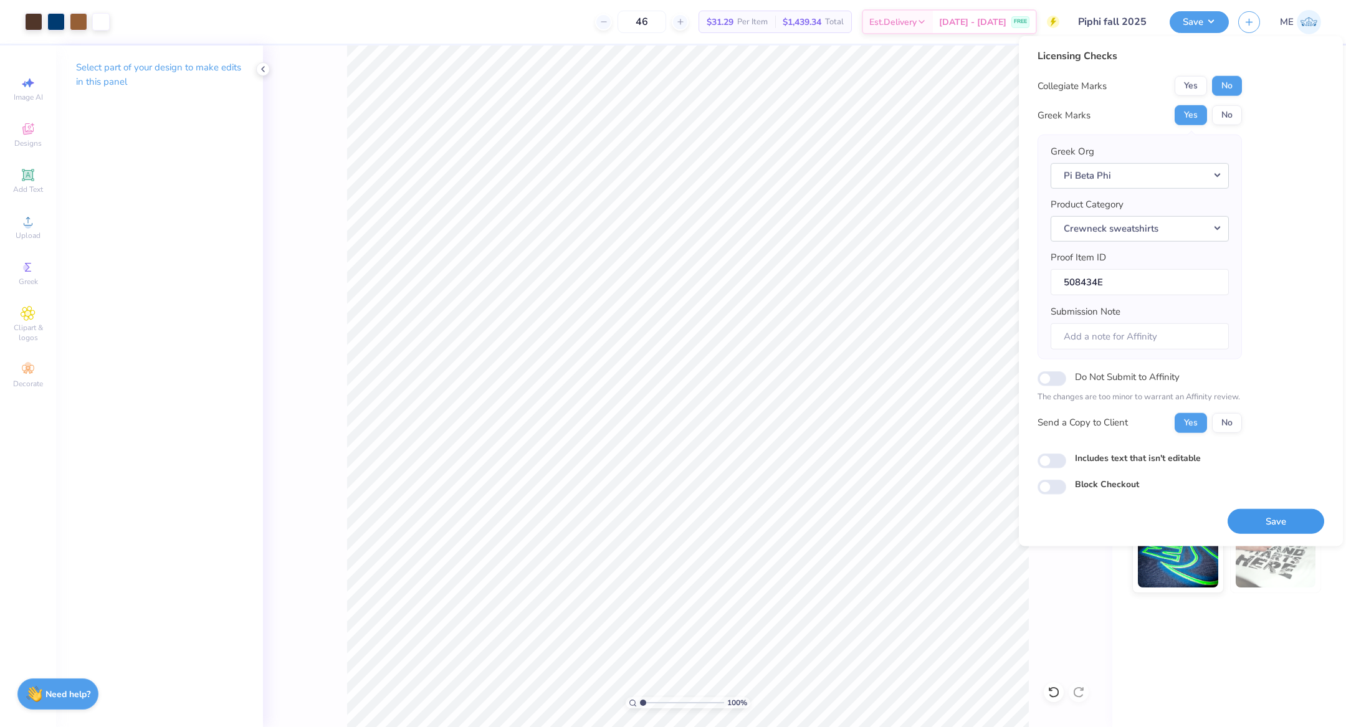
click at [1253, 508] on button "Save" at bounding box center [1275, 521] width 97 height 26
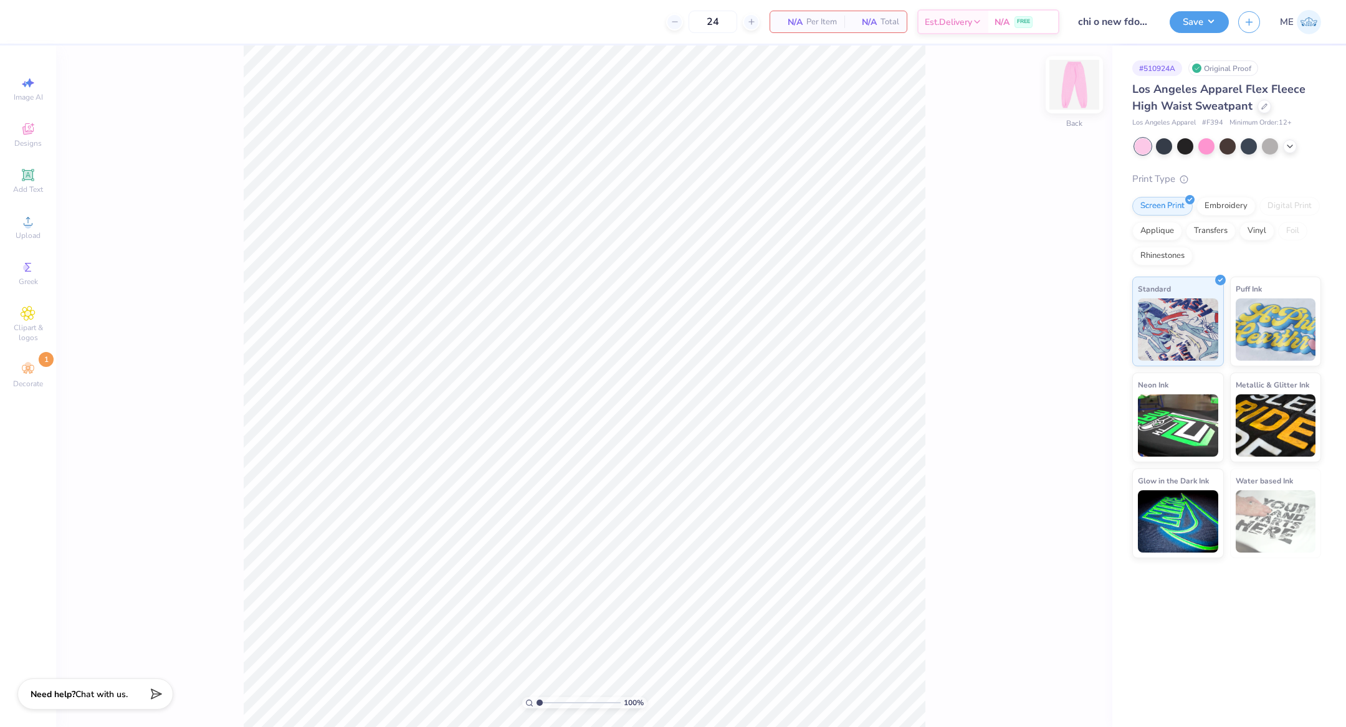
click at [1062, 91] on img at bounding box center [1074, 85] width 50 height 50
click at [1067, 93] on img at bounding box center [1074, 85] width 50 height 50
